Goal: Transaction & Acquisition: Purchase product/service

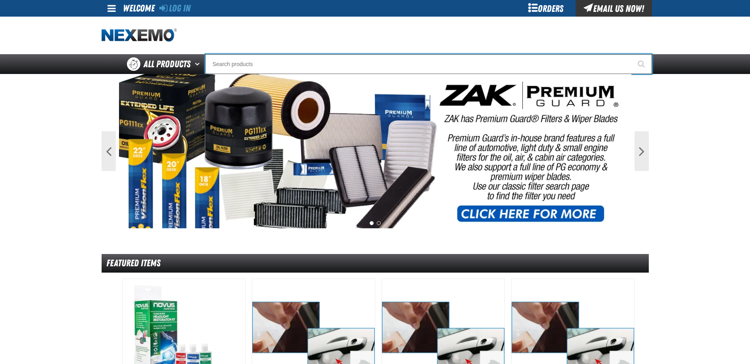
click at [269, 66] on input "Search" at bounding box center [428, 64] width 447 height 20
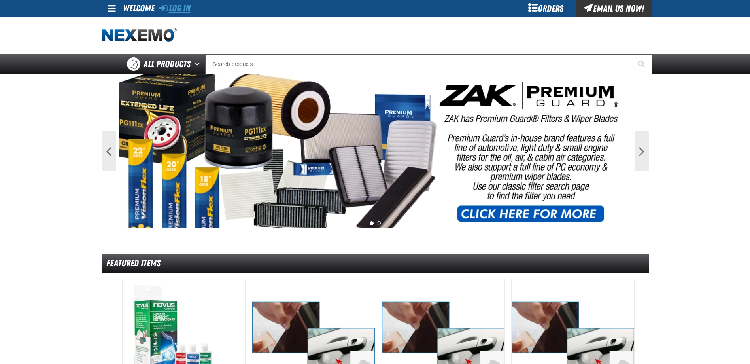
click at [181, 7] on link "Log In" at bounding box center [174, 8] width 31 height 11
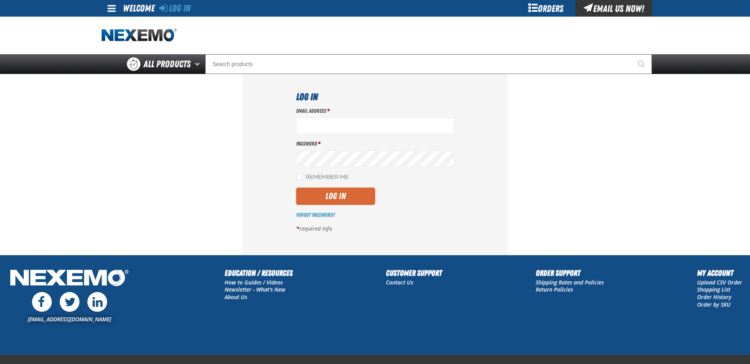
type input "[EMAIL_ADDRESS][DOMAIN_NAME]"
click at [344, 197] on button "Log In" at bounding box center [335, 195] width 79 height 17
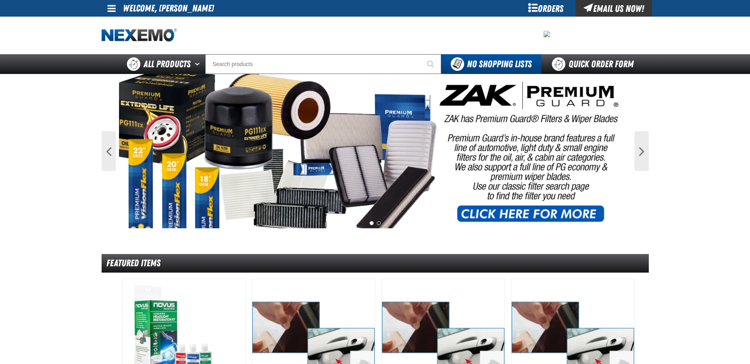
click at [539, 9] on div "Orders" at bounding box center [545, 8] width 59 height 17
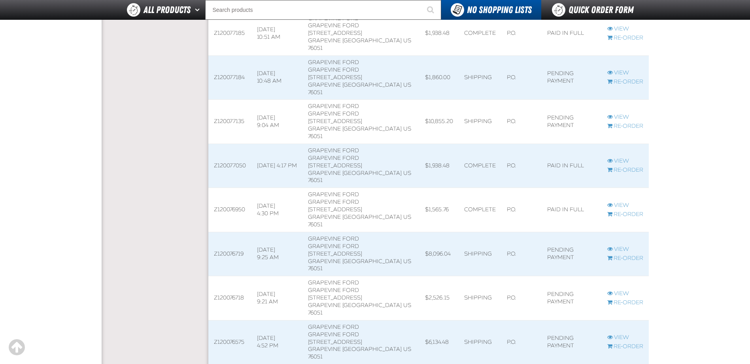
scroll to position [791, 0]
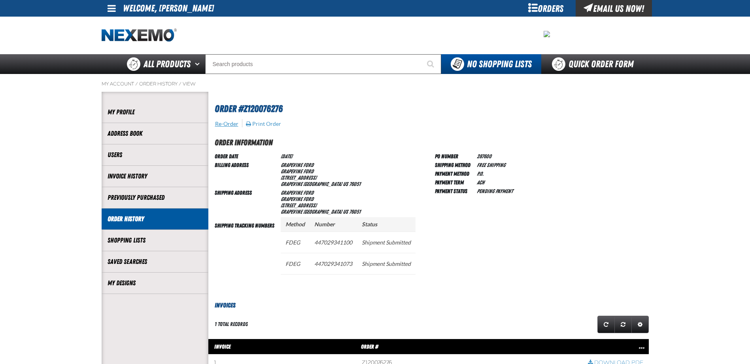
click at [226, 124] on button "Re-Order" at bounding box center [227, 123] width 24 height 7
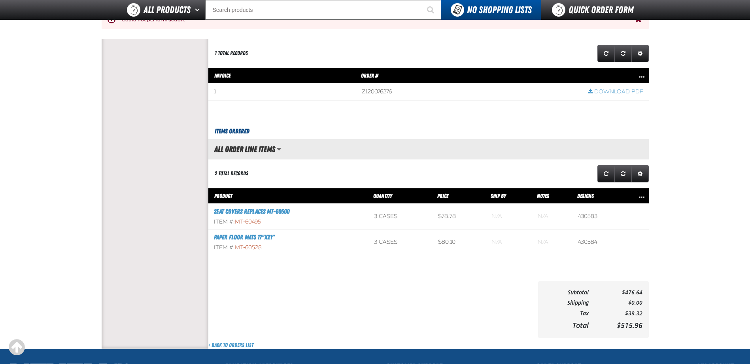
scroll to position [316, 0]
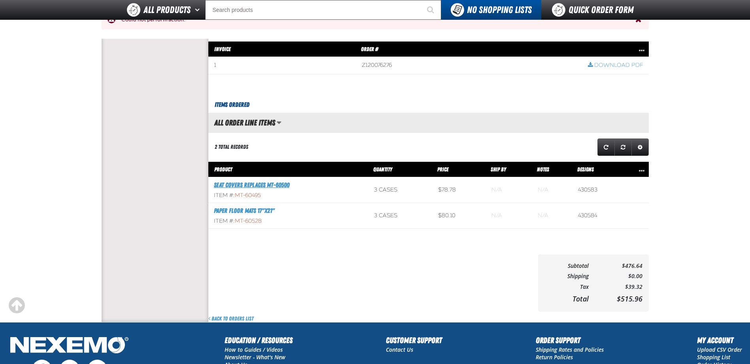
click at [252, 185] on link "Seat Covers replaces mt-60500" at bounding box center [252, 185] width 76 height 8
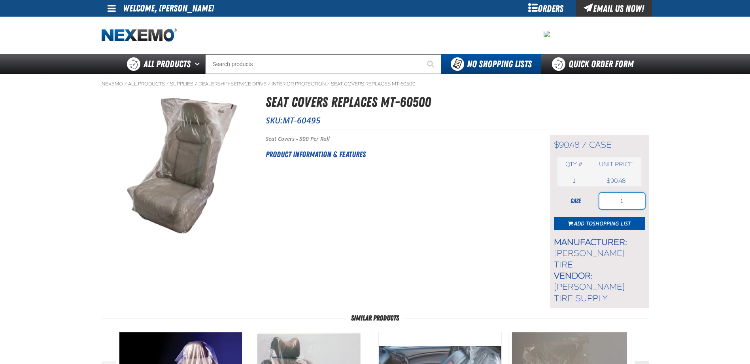
drag, startPoint x: 603, startPoint y: 199, endPoint x: 642, endPoint y: 199, distance: 39.2
click at [642, 199] on input "1" at bounding box center [622, 201] width 45 height 16
type input "3"
click at [588, 223] on span "Add to Shopping List" at bounding box center [602, 223] width 57 height 8
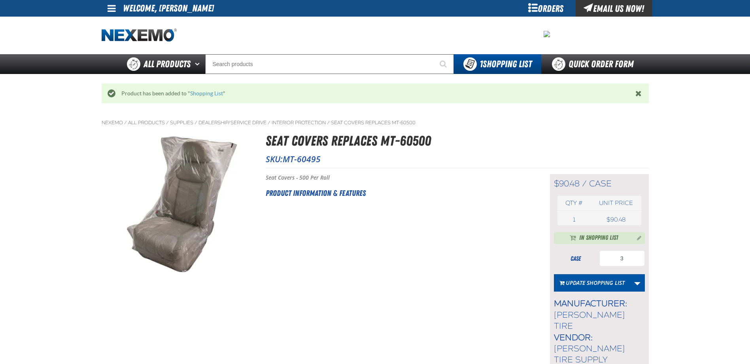
click at [541, 9] on div "Orders" at bounding box center [545, 8] width 59 height 17
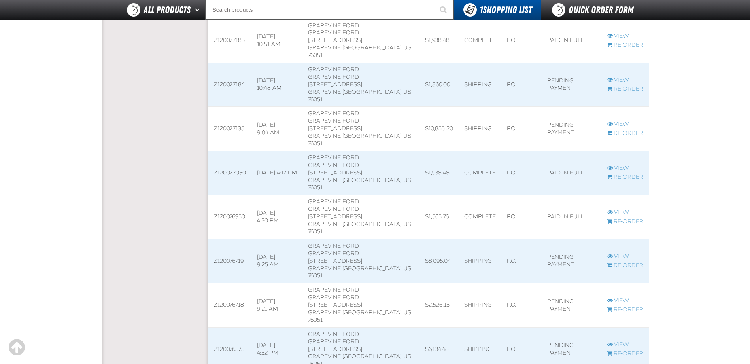
scroll to position [791, 0]
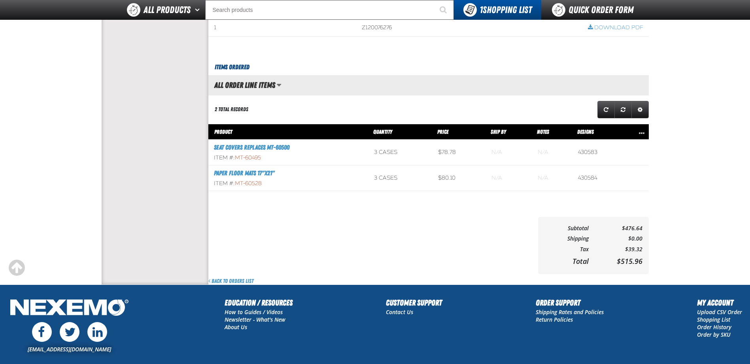
scroll to position [316, 0]
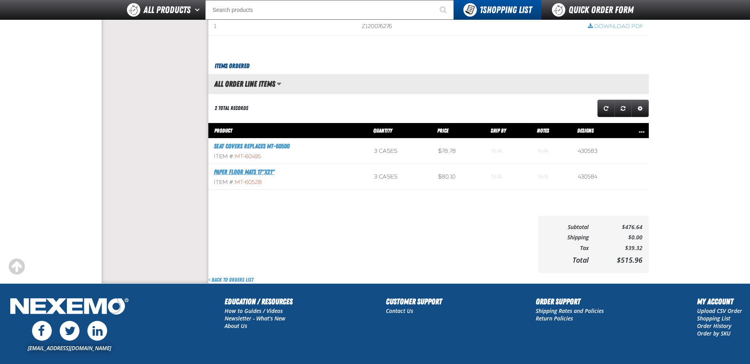
click at [268, 174] on link "Paper Floor Mats 17"x21"" at bounding box center [244, 172] width 61 height 8
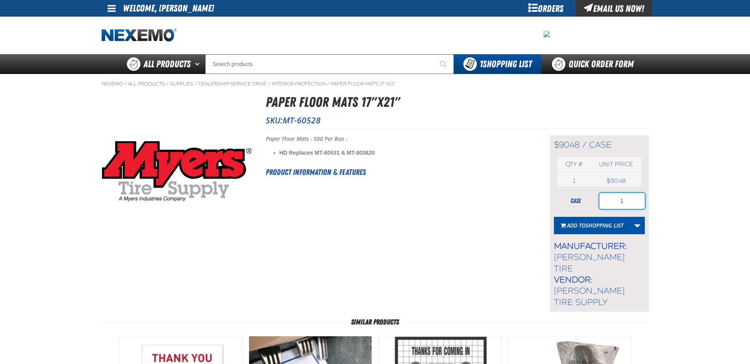
drag, startPoint x: 620, startPoint y: 200, endPoint x: 650, endPoint y: 200, distance: 29.3
click at [650, 200] on div "Nexemo / All Products / Supplies" at bounding box center [375, 322] width 554 height 496
type input "3"
click at [580, 226] on span "Add to Shopping List" at bounding box center [595, 225] width 57 height 8
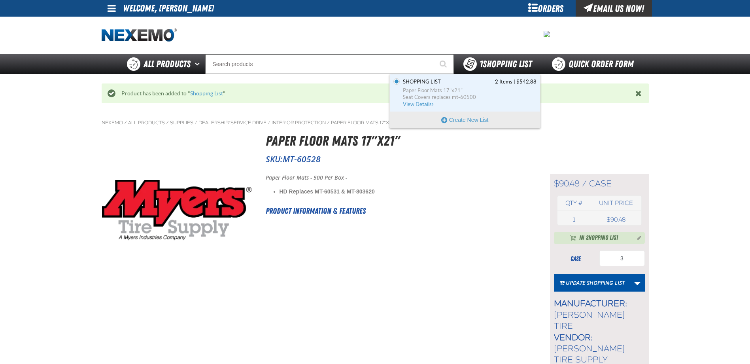
click at [488, 63] on span "1 Shopping List" at bounding box center [506, 64] width 52 height 11
click at [460, 82] on span "Shopping List 2 Items | $542.88" at bounding box center [470, 81] width 134 height 7
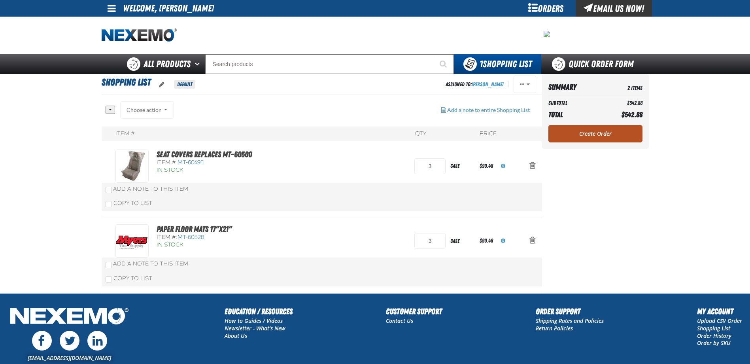
click at [591, 129] on link "Create Order" at bounding box center [596, 133] width 94 height 17
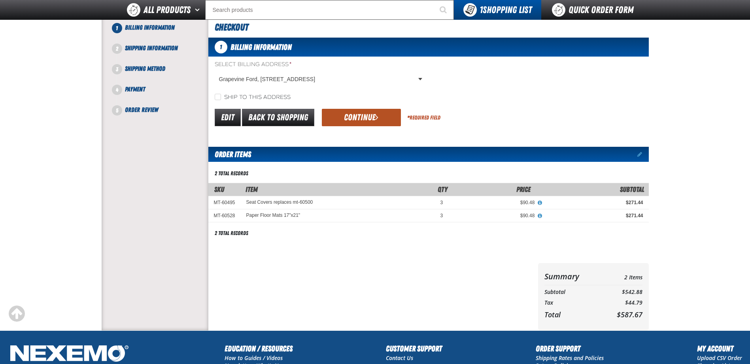
scroll to position [43, 0]
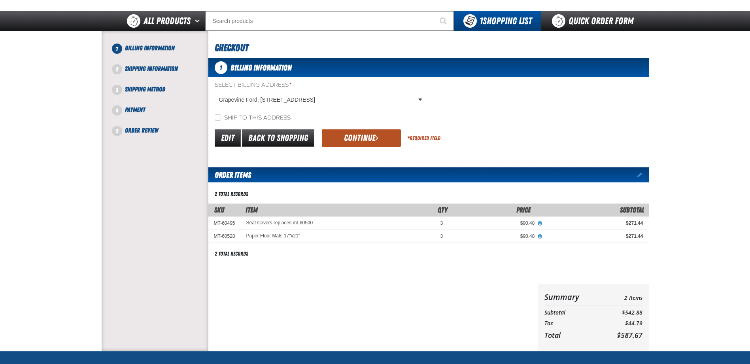
click at [368, 139] on button "Continue" at bounding box center [361, 137] width 79 height 17
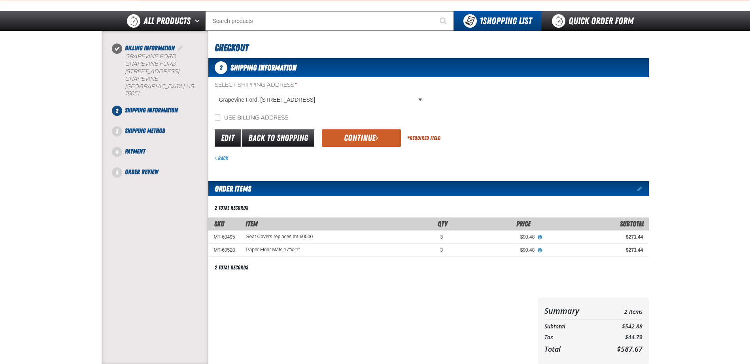
click at [365, 138] on button "Continue" at bounding box center [361, 137] width 79 height 17
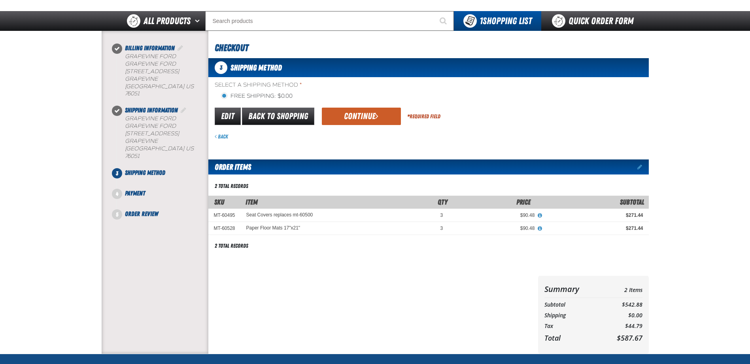
click at [365, 138] on div "Back" at bounding box center [432, 137] width 434 height 8
click at [359, 121] on button "Continue" at bounding box center [361, 116] width 79 height 17
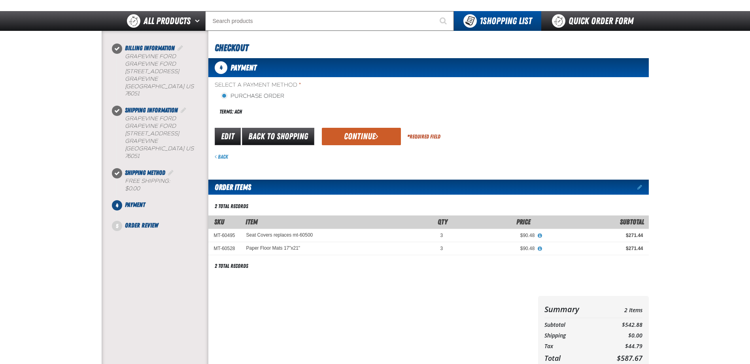
click at [359, 122] on div "Select a Payment Method * Purchase Order Terms: ACH payment_term_4 *" at bounding box center [428, 120] width 441 height 79
click at [358, 136] on button "Continue" at bounding box center [361, 136] width 79 height 17
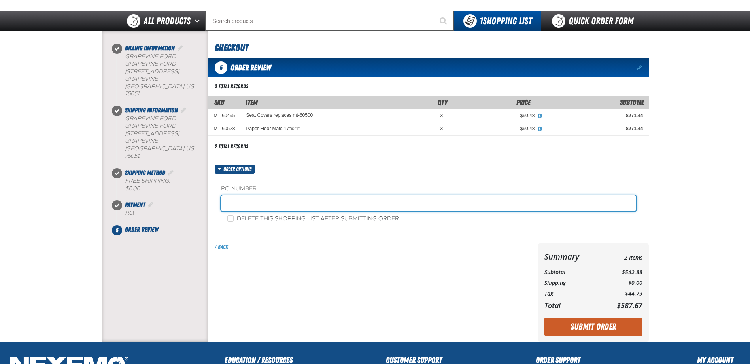
click at [252, 197] on input "text" at bounding box center [428, 203] width 415 height 16
type input "146700"
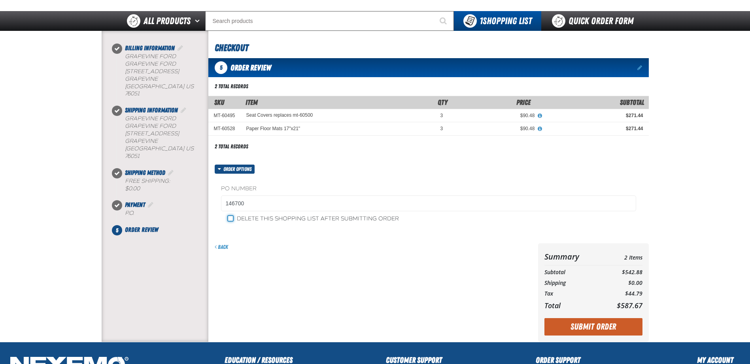
click at [232, 218] on input "Delete this shopping list after submitting order" at bounding box center [230, 218] width 6 height 6
checkbox input "true"
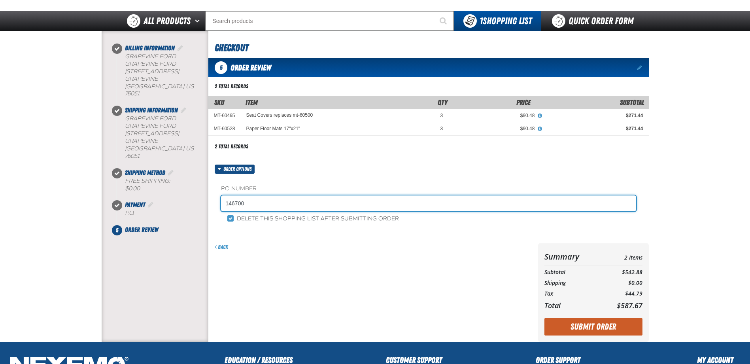
drag, startPoint x: 225, startPoint y: 202, endPoint x: 138, endPoint y: 200, distance: 86.6
click at [138, 200] on div at bounding box center [375, 186] width 554 height 311
type input "290626"
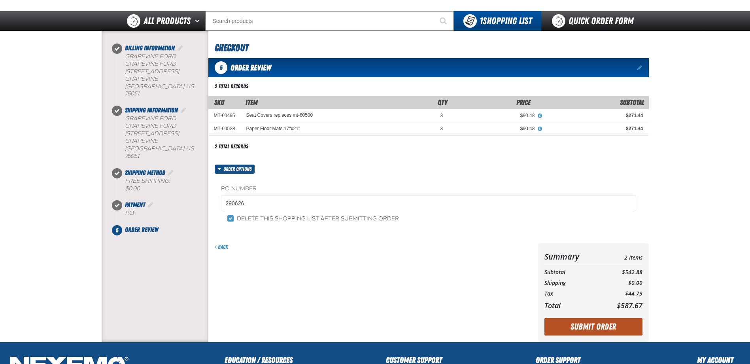
click at [582, 326] on button "Submit Order" at bounding box center [594, 326] width 98 height 17
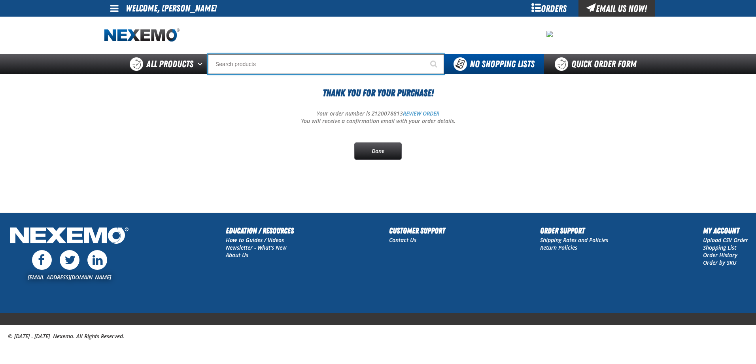
click at [225, 64] on input "Search" at bounding box center [326, 64] width 236 height 20
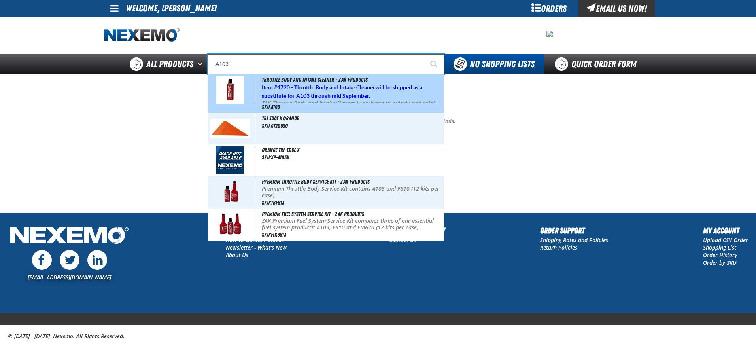
click at [307, 87] on strong "4720 - Throttle Body and Intake Cleaner" at bounding box center [326, 87] width 98 height 6
type input "Throttle Body and Intake Cleaner - ZAK Products"
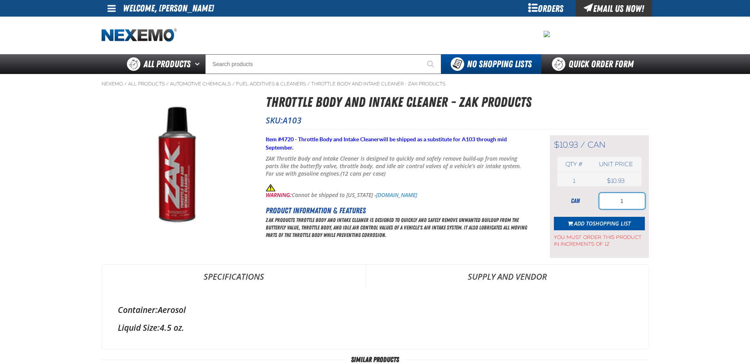
drag, startPoint x: 624, startPoint y: 200, endPoint x: 645, endPoint y: 200, distance: 21.0
click at [644, 200] on input "1" at bounding box center [622, 201] width 45 height 16
type input "36"
click at [590, 222] on span "Add to Shopping List" at bounding box center [602, 223] width 57 height 8
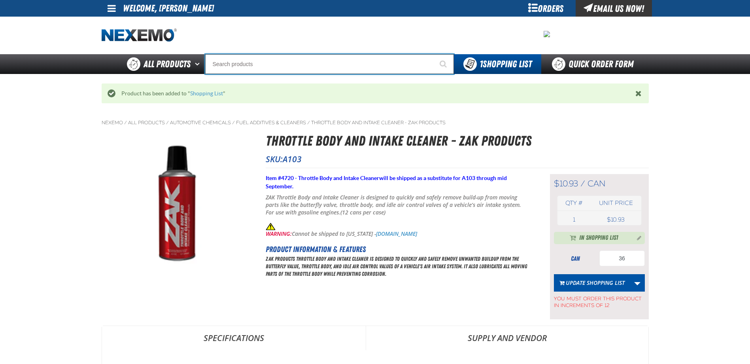
click at [221, 61] on input "Search" at bounding box center [329, 64] width 249 height 20
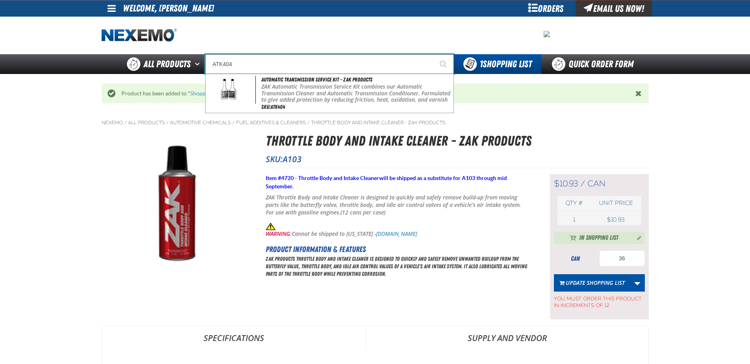
type input "ATK404"
click at [434, 54] on button "Start Searching" at bounding box center [444, 64] width 20 height 20
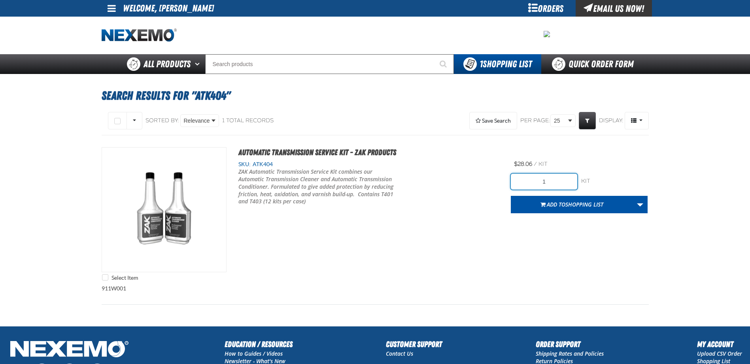
drag, startPoint x: 533, startPoint y: 181, endPoint x: 596, endPoint y: 181, distance: 62.9
click at [596, 181] on div "1 kit kit" at bounding box center [579, 182] width 137 height 16
type input "36"
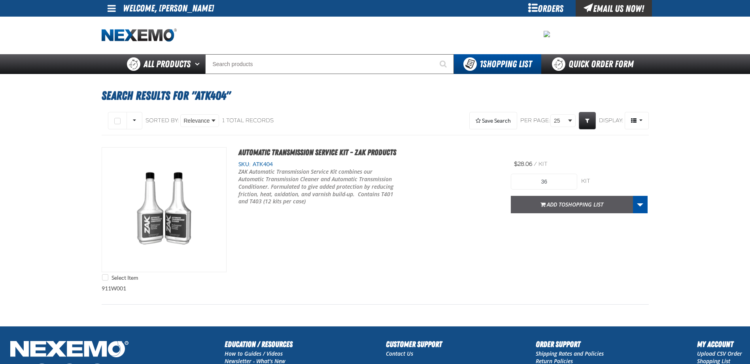
drag, startPoint x: 564, startPoint y: 205, endPoint x: 556, endPoint y: 205, distance: 7.1
click at [563, 205] on span "Add to Shopping List" at bounding box center [575, 204] width 57 height 8
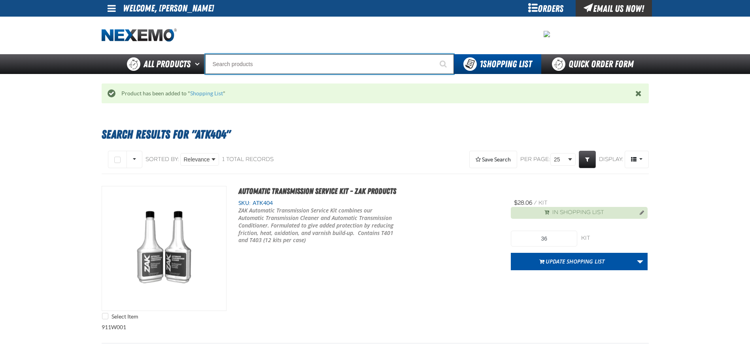
click at [233, 62] on input "Search" at bounding box center [329, 64] width 249 height 20
click at [229, 61] on input "Search" at bounding box center [329, 64] width 249 height 20
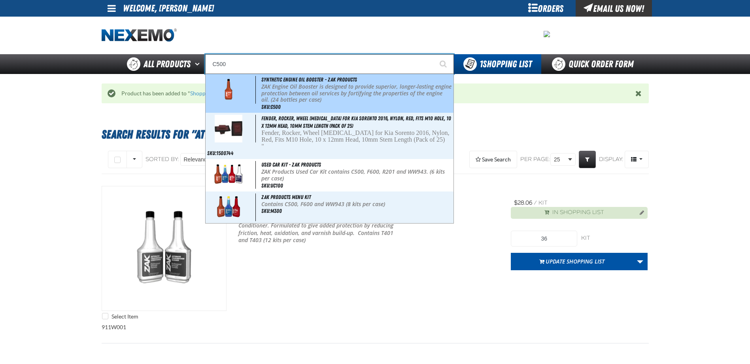
click at [311, 87] on p "ZAK Engine Oil Booster is designed to provide superior, longer-lasting engine p…" at bounding box center [356, 93] width 190 height 20
type input "Synthetic Engine Oil Booster - ZAK Products"
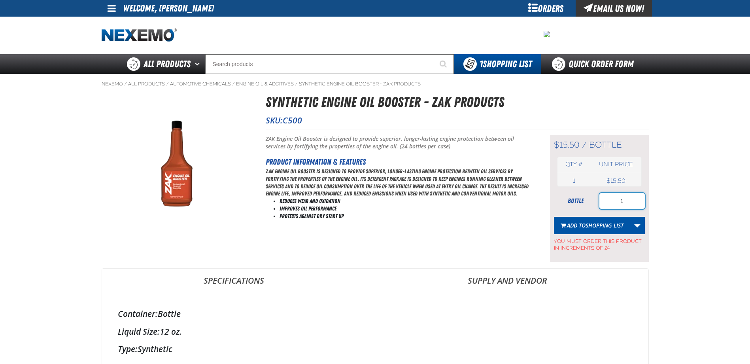
drag, startPoint x: 606, startPoint y: 199, endPoint x: 637, endPoint y: 199, distance: 31.2
click at [636, 199] on input "1" at bounding box center [622, 201] width 45 height 16
type input "72"
click at [602, 222] on span "Shopping List" at bounding box center [605, 225] width 38 height 8
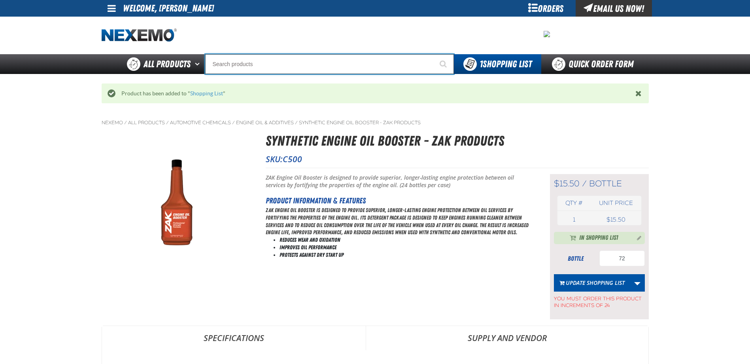
click at [229, 66] on input "Search" at bounding box center [329, 64] width 249 height 20
type input "D"
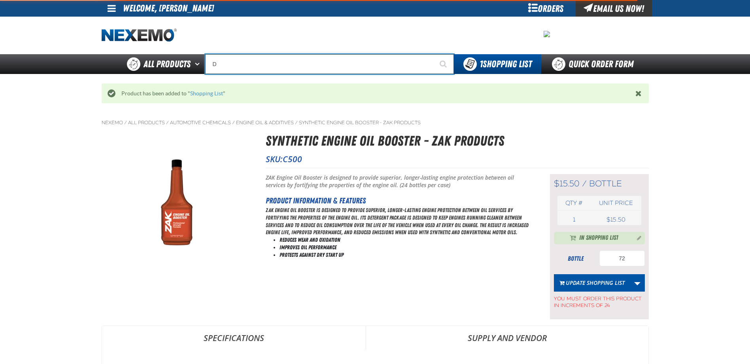
type input "D Alkaline Battery 1.5 Volt (ph)"
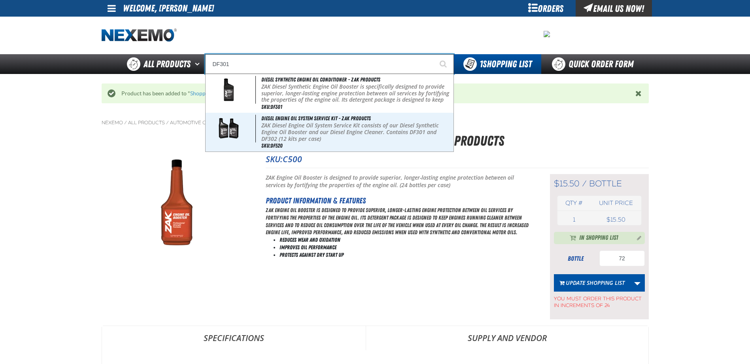
type input "DF301"
click at [434, 54] on button "Start Searching" at bounding box center [444, 64] width 20 height 20
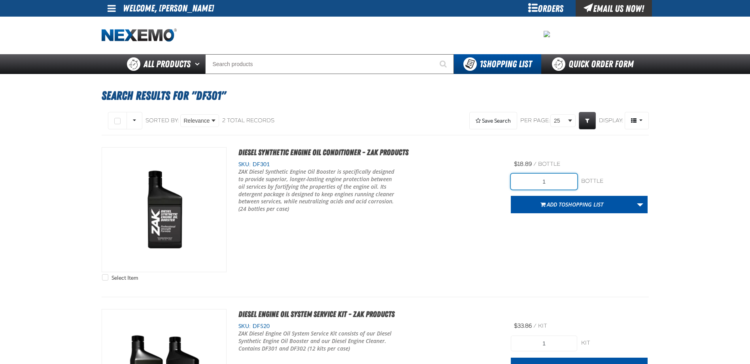
drag, startPoint x: 528, startPoint y: 180, endPoint x: 568, endPoint y: 178, distance: 39.6
click at [567, 179] on input "1" at bounding box center [544, 182] width 66 height 16
type input "24"
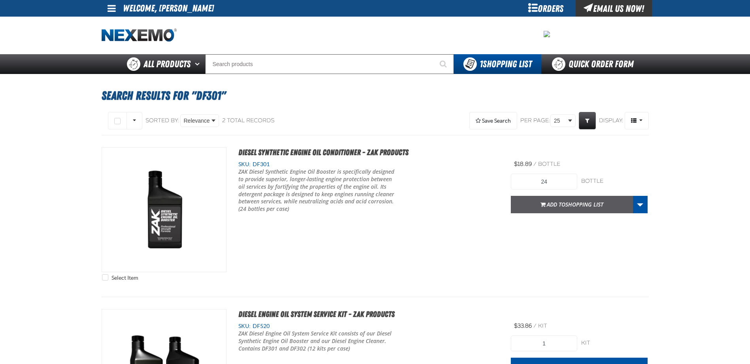
click at [521, 205] on button "Add to Shopping List" at bounding box center [572, 204] width 122 height 17
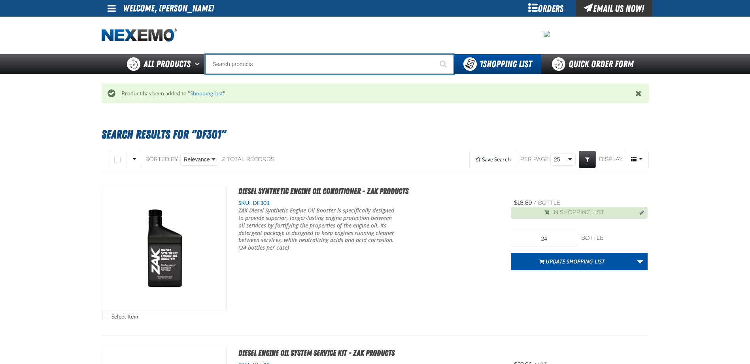
click at [251, 64] on input "Search" at bounding box center [329, 64] width 249 height 20
type input "D"
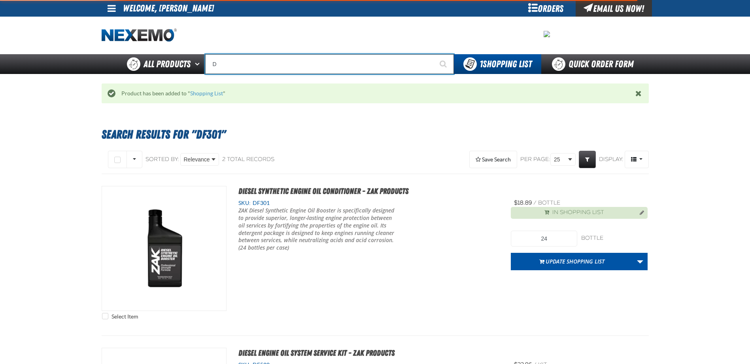
type input "D Alkaline Battery 1.5 Volt (ph)"
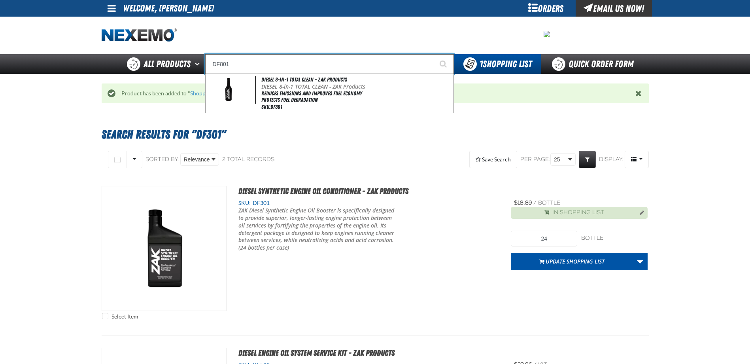
type input "DF801"
click at [434, 54] on button "Start Searching" at bounding box center [444, 64] width 20 height 20
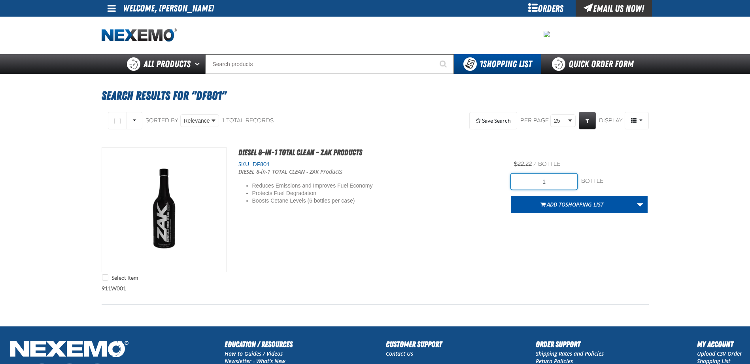
drag, startPoint x: 527, startPoint y: 183, endPoint x: 564, endPoint y: 182, distance: 36.8
click at [562, 183] on input "1" at bounding box center [544, 182] width 66 height 16
type input "12"
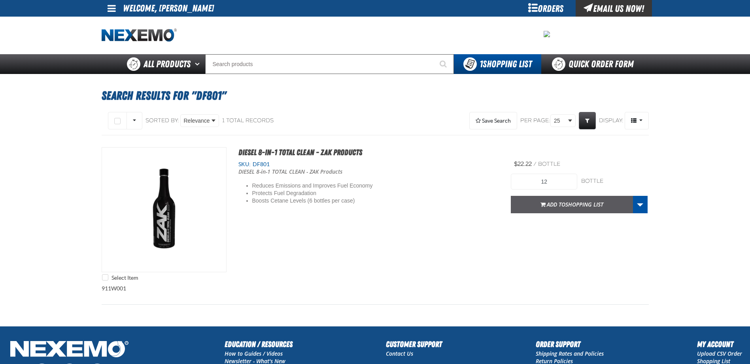
click at [521, 202] on button "Add to Shopping List" at bounding box center [572, 204] width 122 height 17
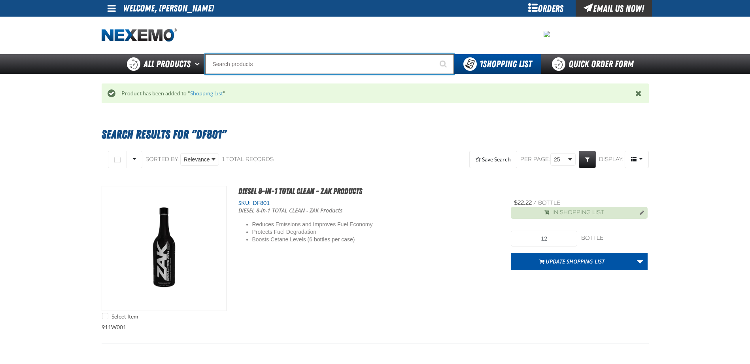
click at [239, 62] on input "Search" at bounding box center [329, 64] width 249 height 20
type input "R"
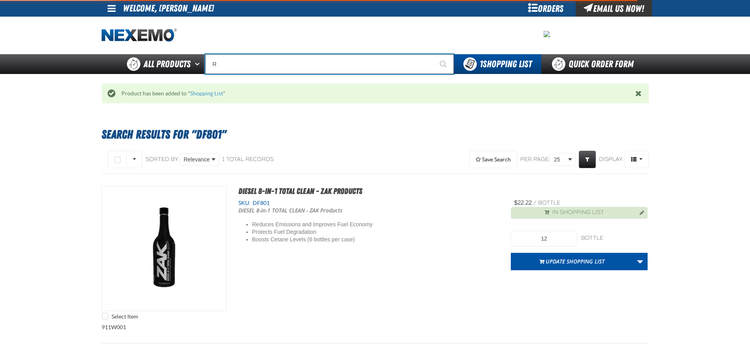
type input "ROADSIDE R"
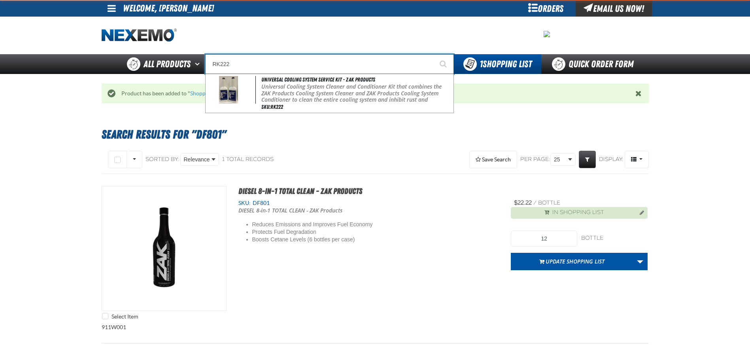
type input "RK222"
click at [434, 54] on button "Start Searching" at bounding box center [444, 64] width 20 height 20
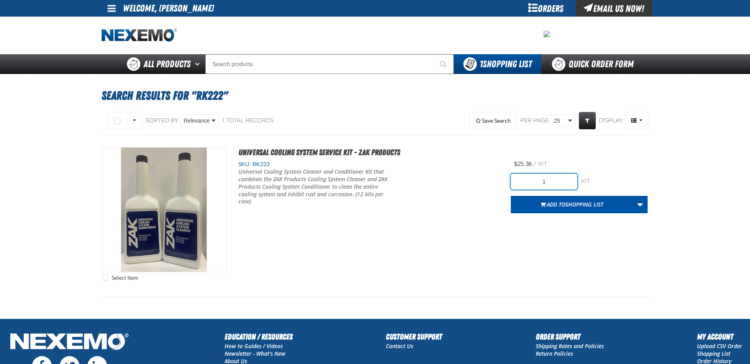
drag, startPoint x: 539, startPoint y: 182, endPoint x: 574, endPoint y: 186, distance: 35.8
click at [575, 186] on input "1" at bounding box center [544, 182] width 66 height 16
type input "36"
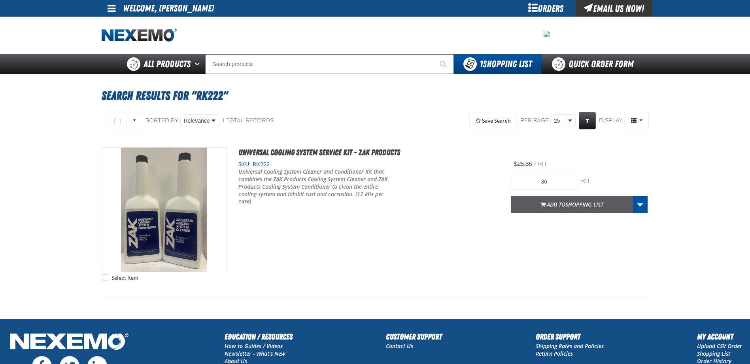
click at [572, 204] on span "Shopping List" at bounding box center [585, 204] width 38 height 8
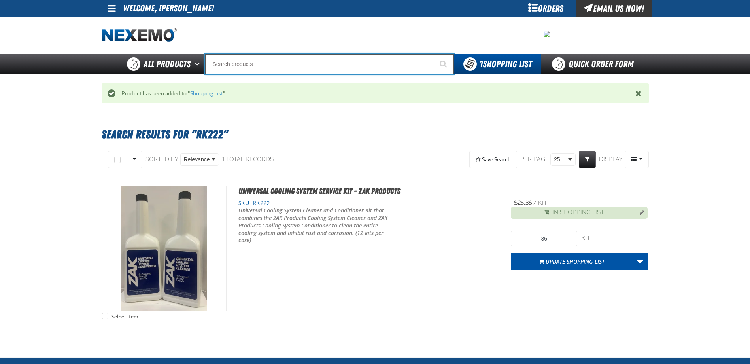
click at [236, 67] on input "Search" at bounding box center [329, 64] width 249 height 20
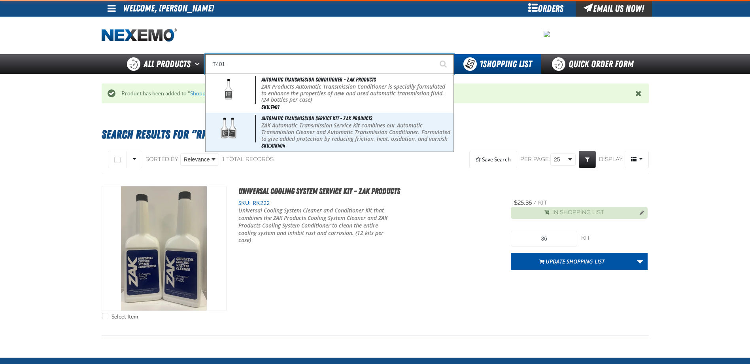
type input "T401"
click at [434, 54] on button "Start Searching" at bounding box center [444, 64] width 20 height 20
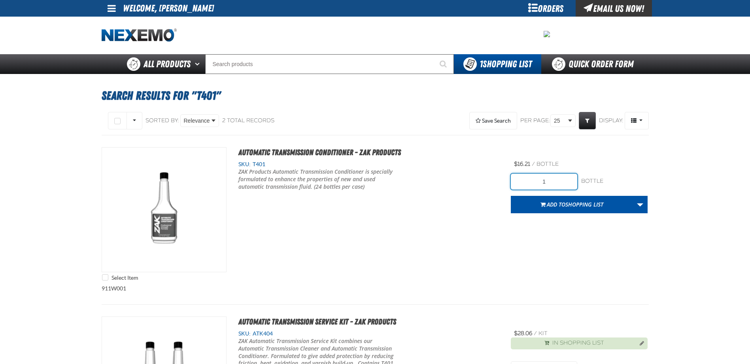
drag, startPoint x: 539, startPoint y: 184, endPoint x: 553, endPoint y: 182, distance: 13.9
click at [553, 182] on input "1" at bounding box center [544, 182] width 66 height 16
type input "24"
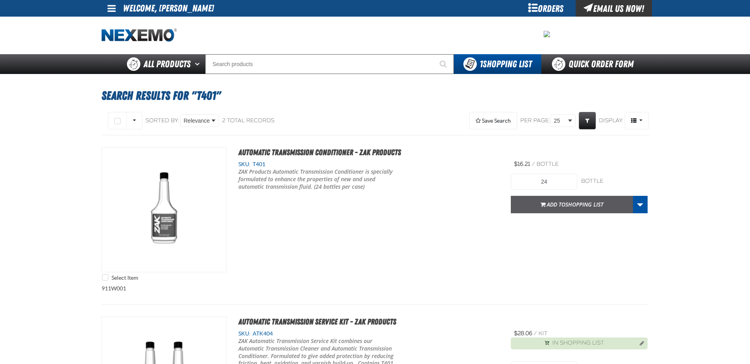
click at [522, 200] on button "Add to Shopping List" at bounding box center [572, 204] width 122 height 17
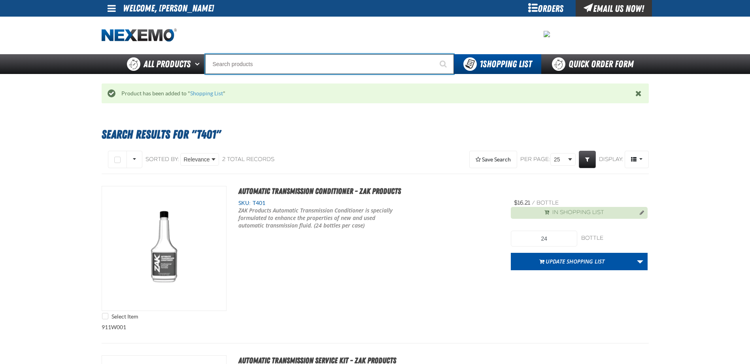
click at [229, 65] on input "Search" at bounding box center [329, 64] width 249 height 20
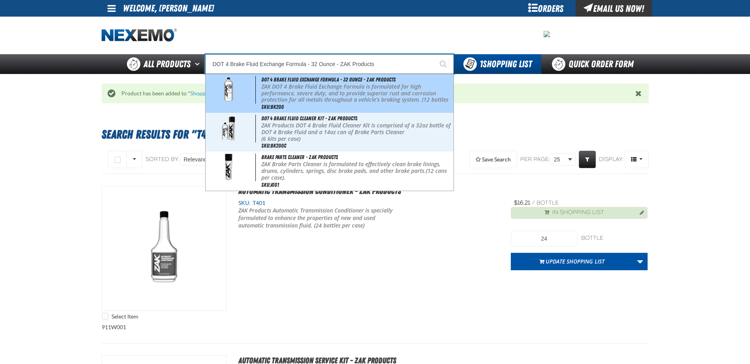
type input "DOT 4 Brake Fluid Cleaner Kit - ZAK Products"
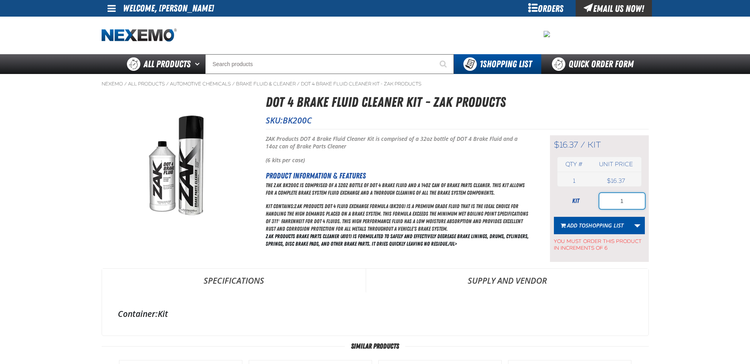
drag, startPoint x: 623, startPoint y: 199, endPoint x: 632, endPoint y: 192, distance: 11.5
click at [632, 197] on input "1" at bounding box center [622, 201] width 45 height 16
type input "36"
click at [592, 223] on span "Shopping List" at bounding box center [605, 225] width 38 height 8
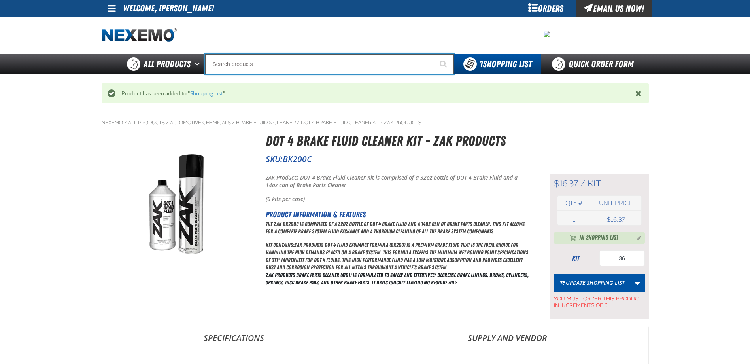
click at [235, 66] on input "Search" at bounding box center [329, 64] width 249 height 20
type input "P"
type input "Perfect P Series 0.25-ounce Lead Wheel Weight"
type input "PS701"
click at [434, 54] on button "Start Searching" at bounding box center [444, 64] width 20 height 20
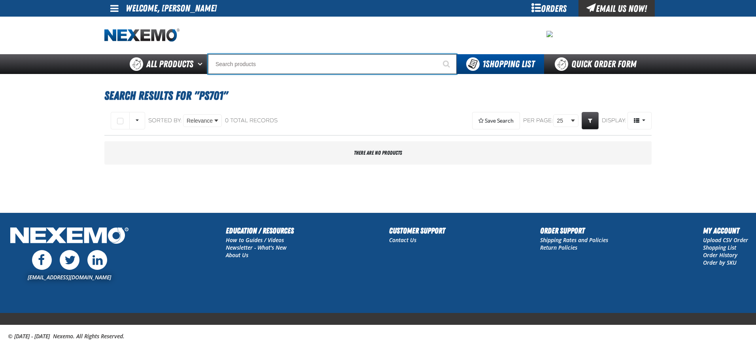
click at [261, 68] on input "Search" at bounding box center [332, 64] width 249 height 20
type input "P"
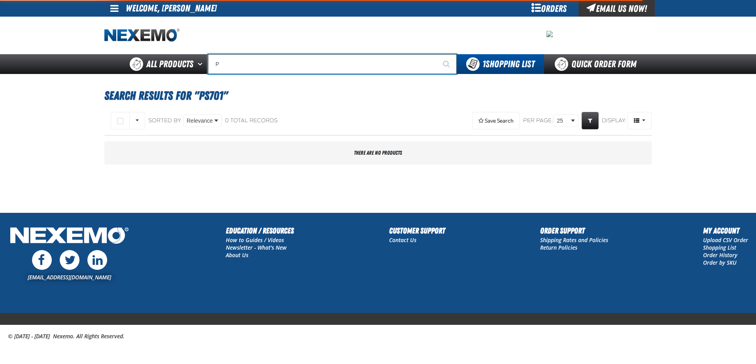
type input "Perfect P Series 0.25-ounce Lead Wheel Weight"
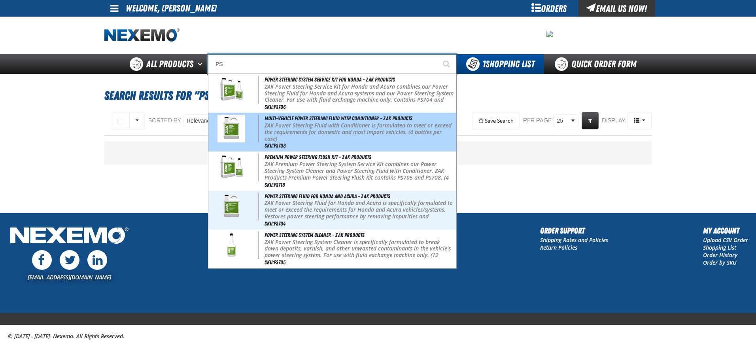
click at [280, 123] on p "ZAK Power Steering Fluid with Conditioner is formulated to meet or exceed the r…" at bounding box center [360, 132] width 190 height 20
type input "Multi-Vehicle Power Steering Fluid with Conditioner - ZAK Products"
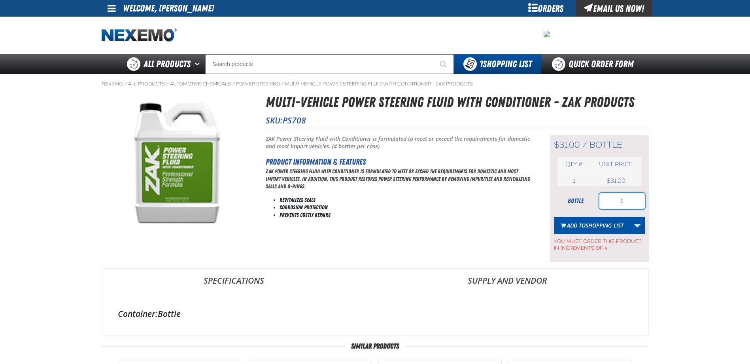
drag, startPoint x: 623, startPoint y: 204, endPoint x: 640, endPoint y: 204, distance: 16.6
click at [639, 204] on input "1" at bounding box center [622, 201] width 45 height 16
type input "4"
click at [587, 223] on span "Shopping List" at bounding box center [605, 225] width 38 height 8
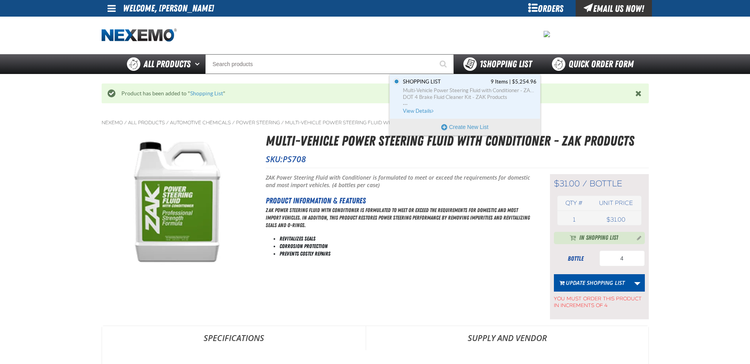
click at [482, 70] on div "1 Shopping List" at bounding box center [497, 63] width 68 height 13
click at [465, 88] on span "Multi-Vehicle Power Steering Fluid with Conditioner - ZAK Products" at bounding box center [470, 90] width 134 height 7
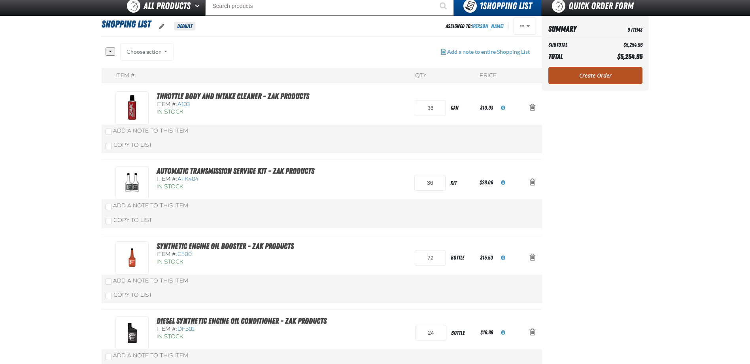
scroll to position [40, 0]
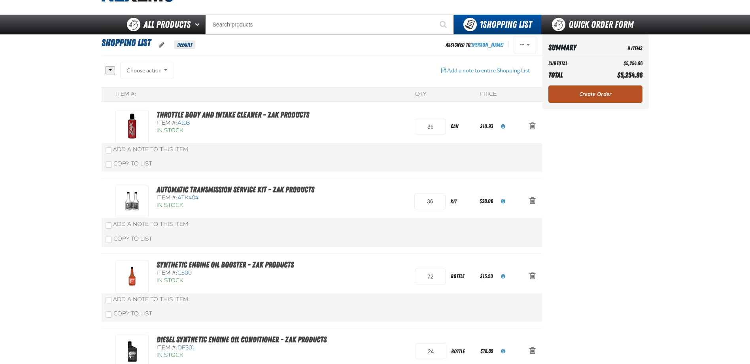
click at [591, 91] on link "Create Order" at bounding box center [596, 93] width 94 height 17
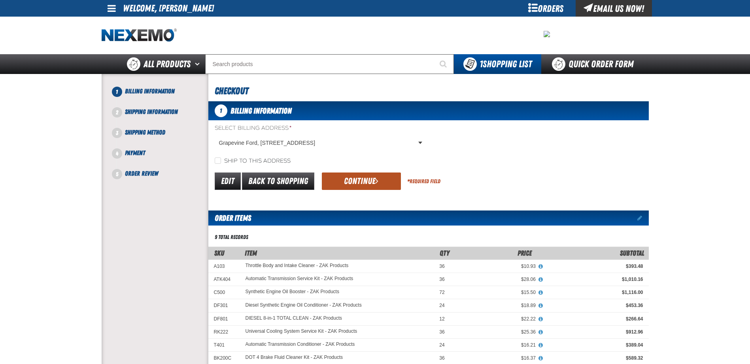
click at [376, 180] on span "submit" at bounding box center [376, 180] width 3 height 9
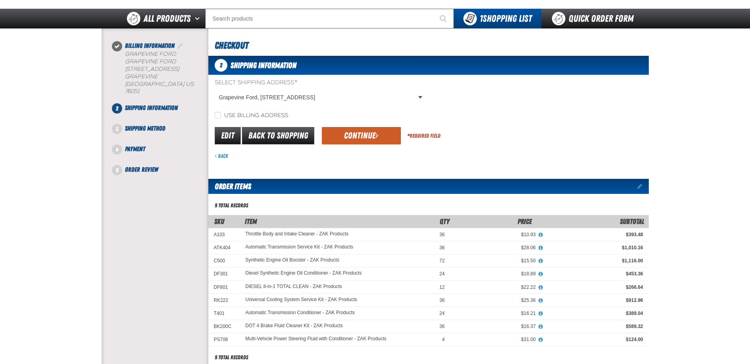
scroll to position [45, 0]
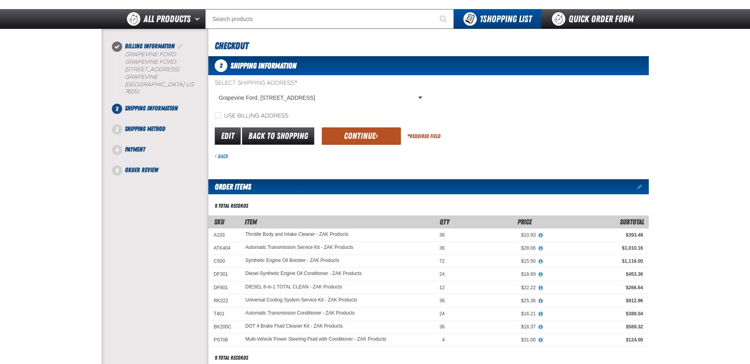
click at [352, 138] on button "Continue" at bounding box center [361, 135] width 79 height 17
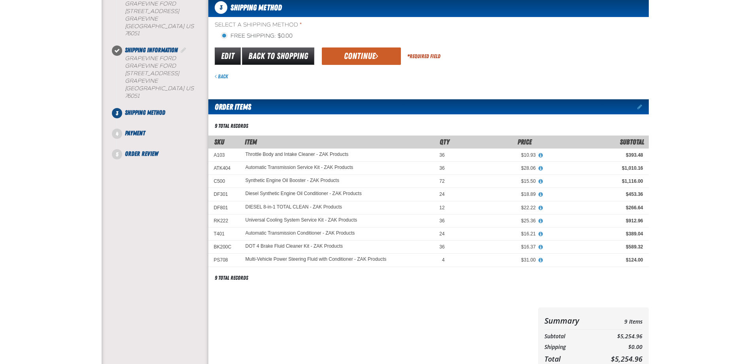
scroll to position [0, 0]
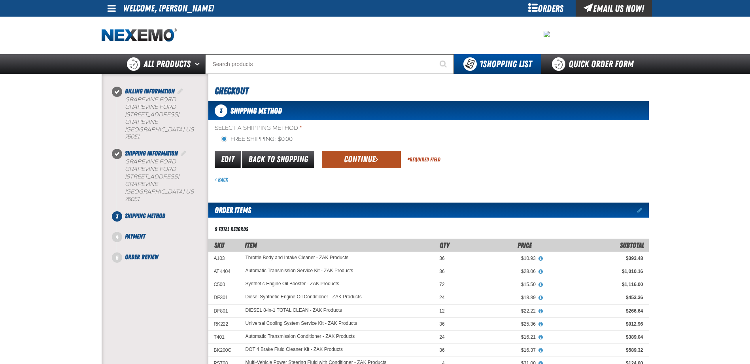
click at [361, 157] on button "Continue" at bounding box center [361, 159] width 79 height 17
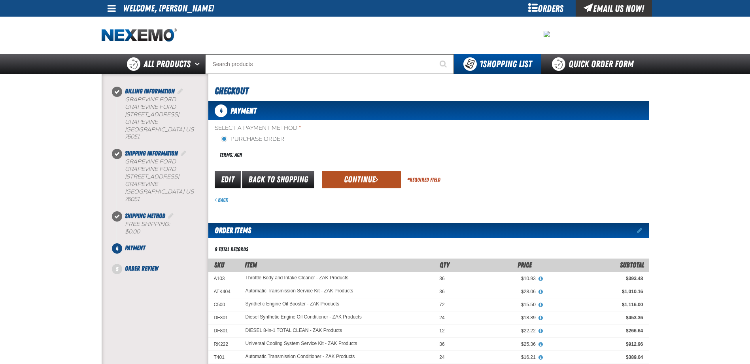
click at [360, 180] on button "Continue" at bounding box center [361, 179] width 79 height 17
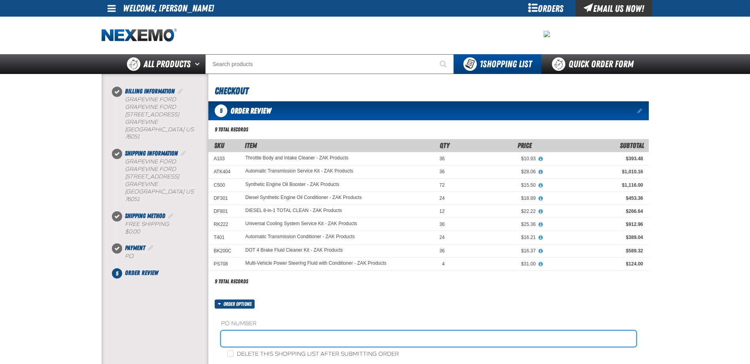
click at [247, 335] on input "text" at bounding box center [428, 339] width 415 height 16
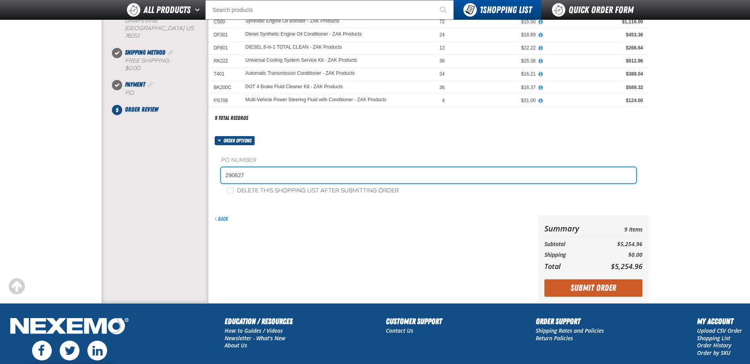
scroll to position [158, 0]
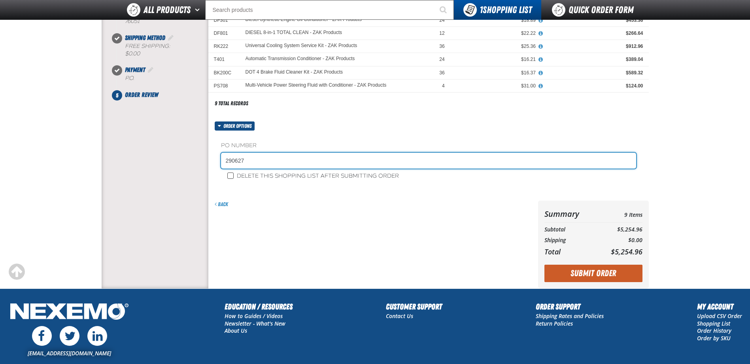
type input "290627"
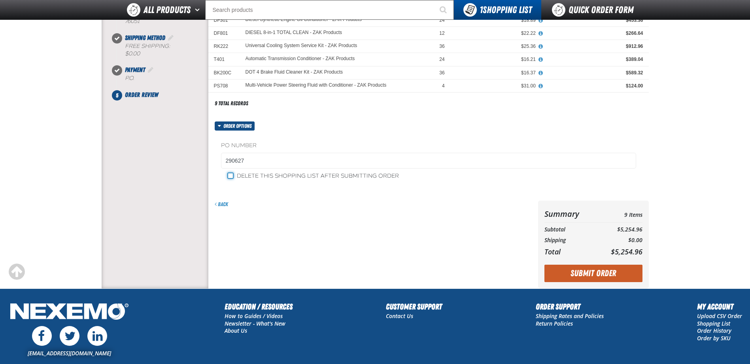
click at [230, 175] on input "Delete this shopping list after submitting order" at bounding box center [230, 175] width 6 height 6
checkbox input "true"
click at [581, 271] on button "Submit Order" at bounding box center [594, 273] width 98 height 17
